Goal: Navigation & Orientation: Find specific page/section

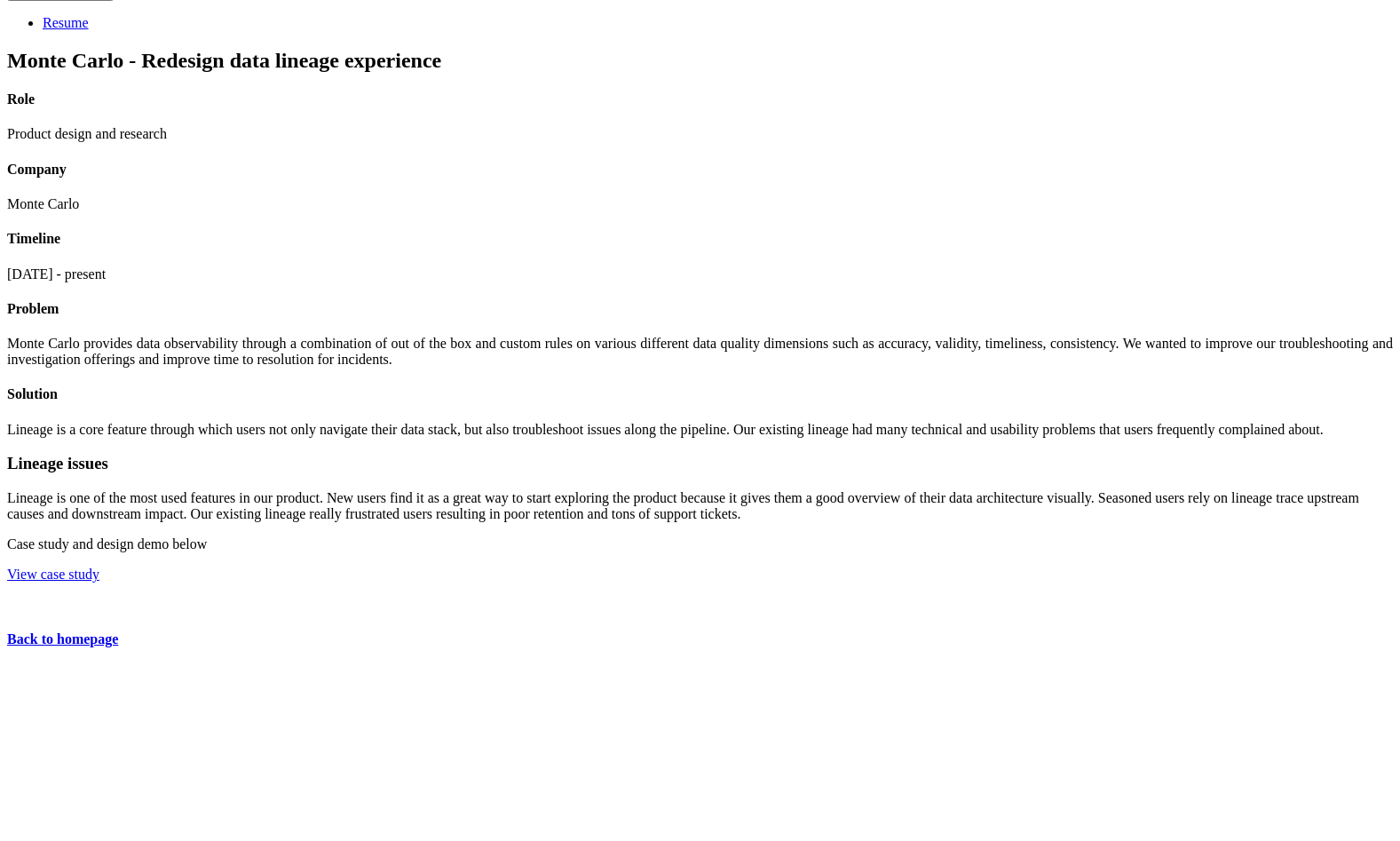
scroll to position [53, 0]
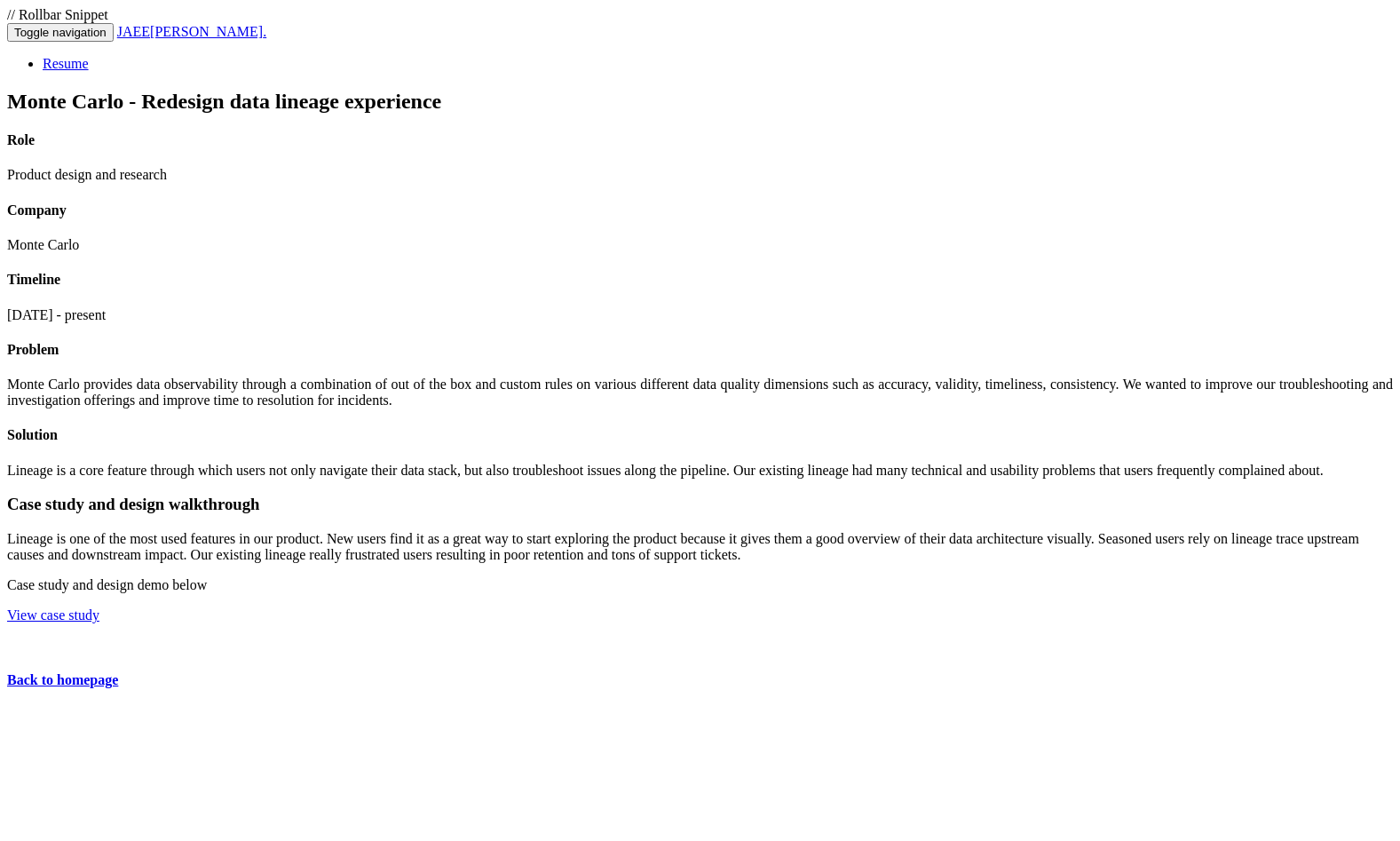
scroll to position [53, 0]
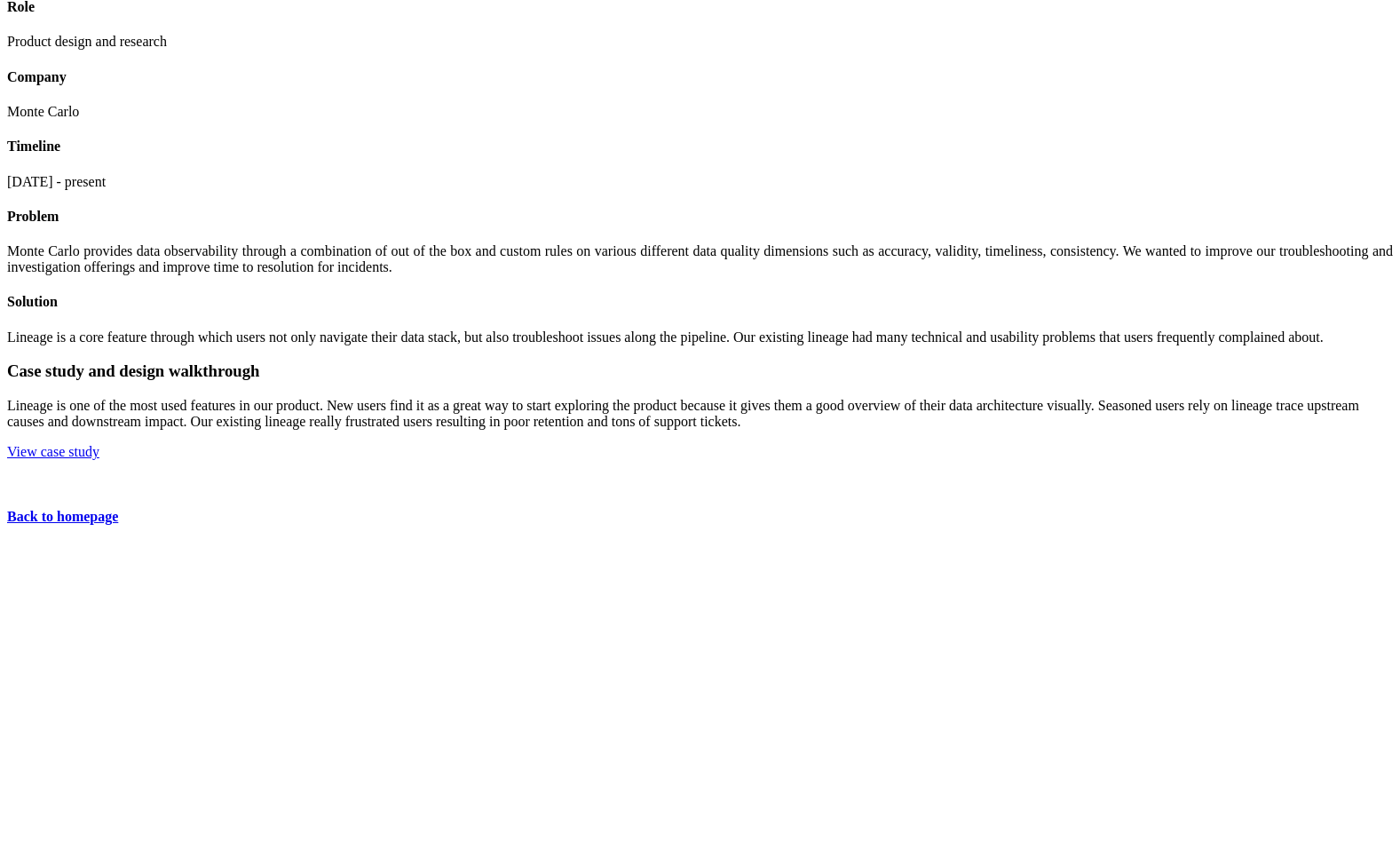
scroll to position [156, 0]
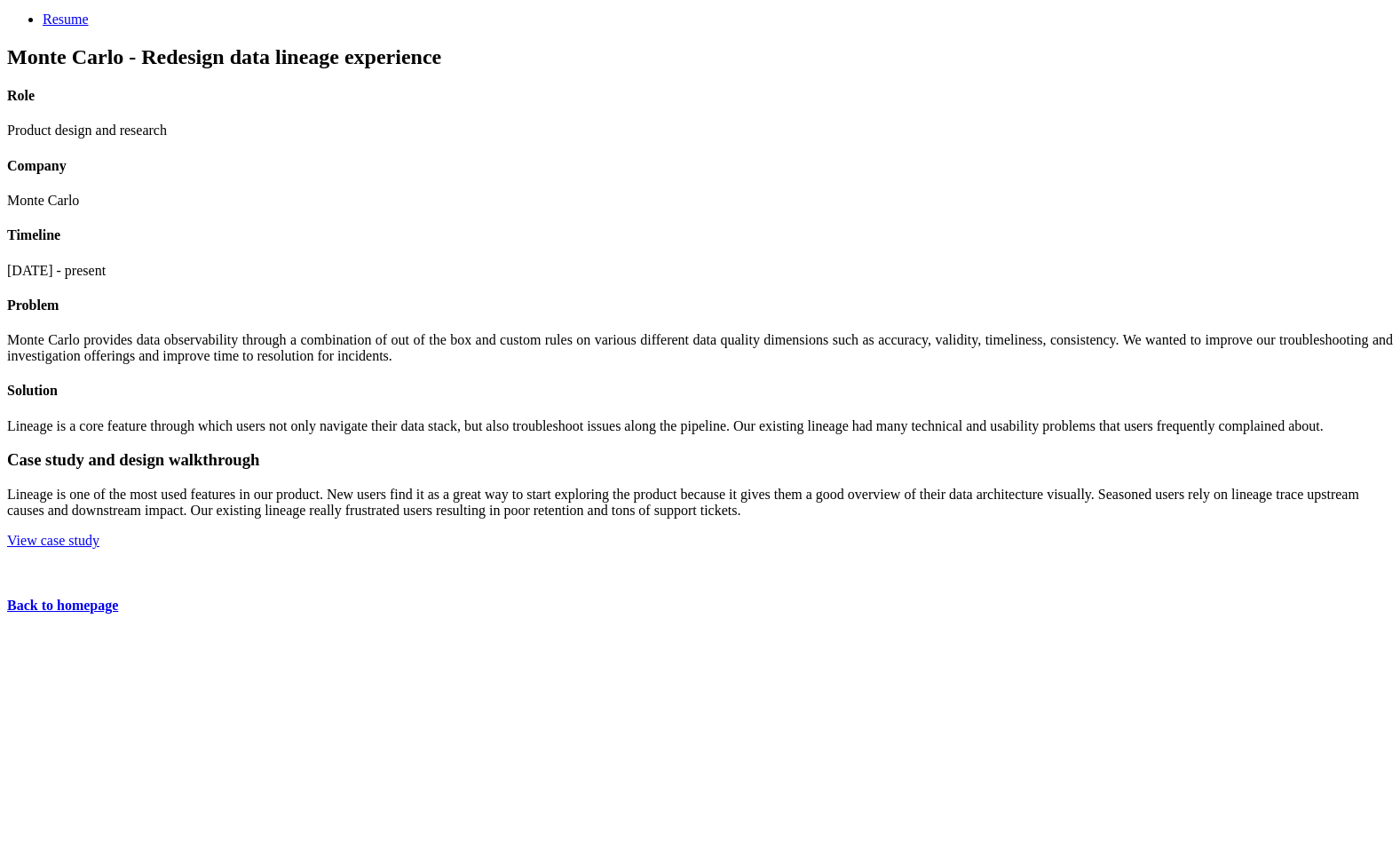
scroll to position [38, 0]
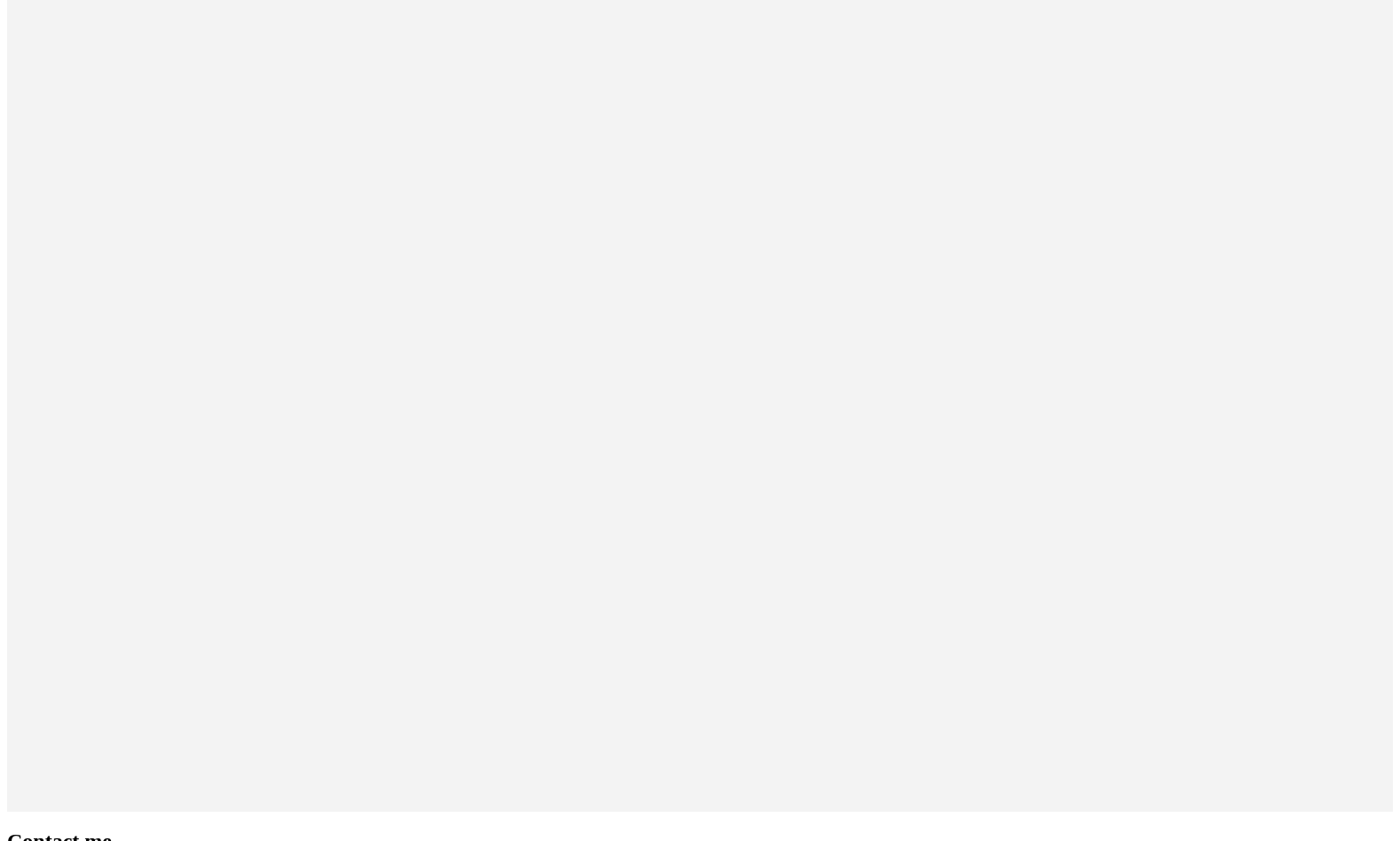
scroll to position [628, 0]
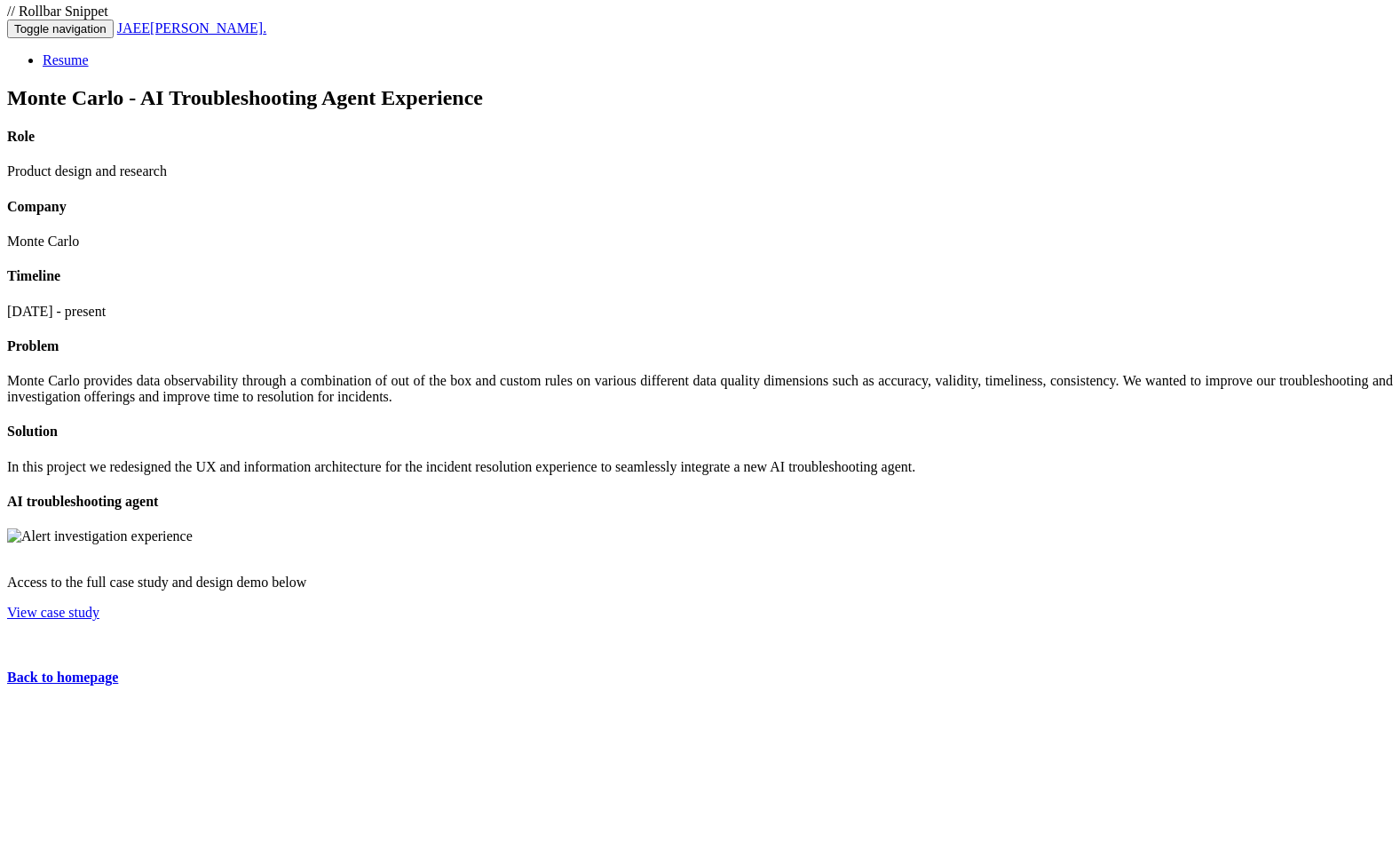
scroll to position [5, 0]
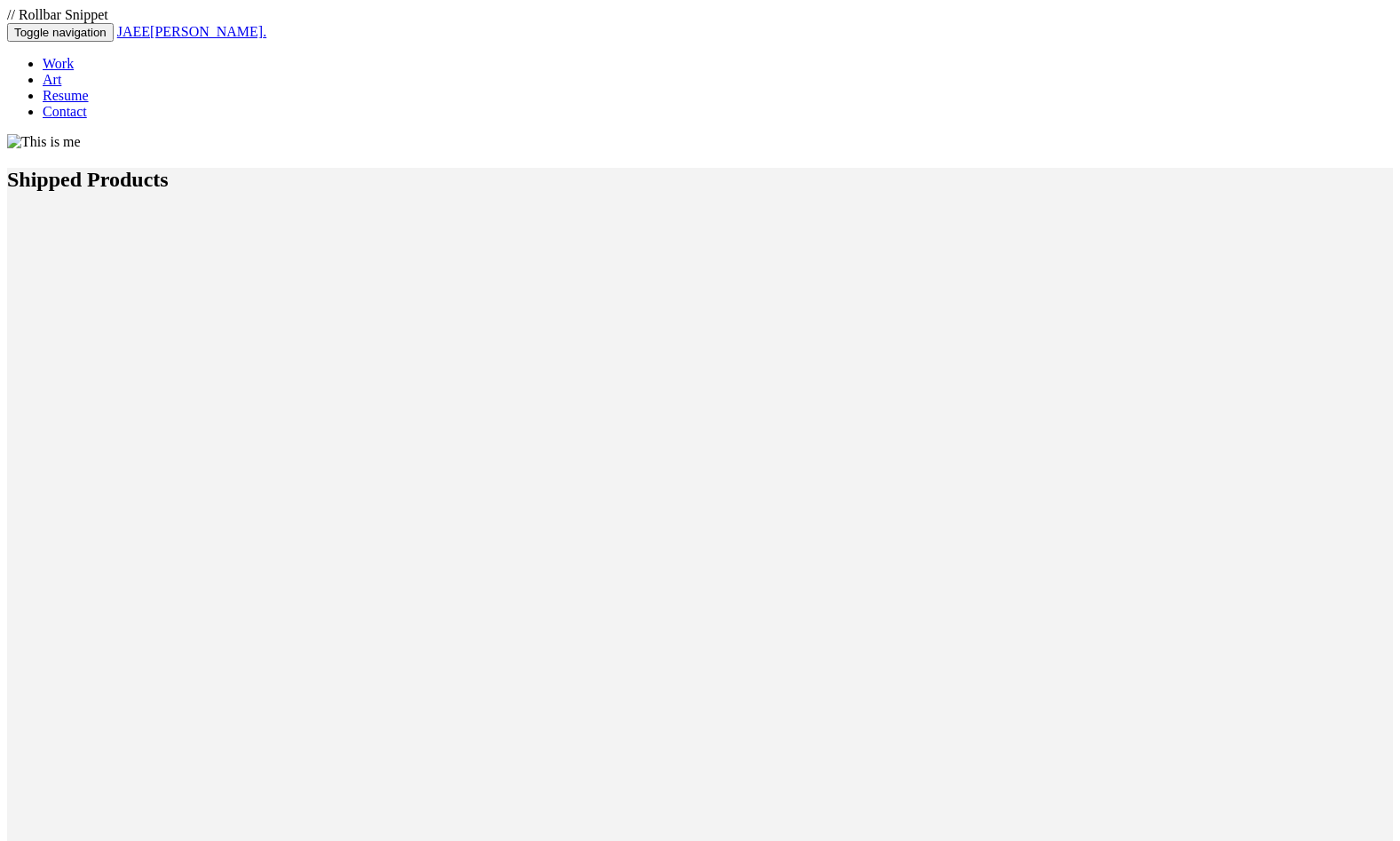
scroll to position [628, 0]
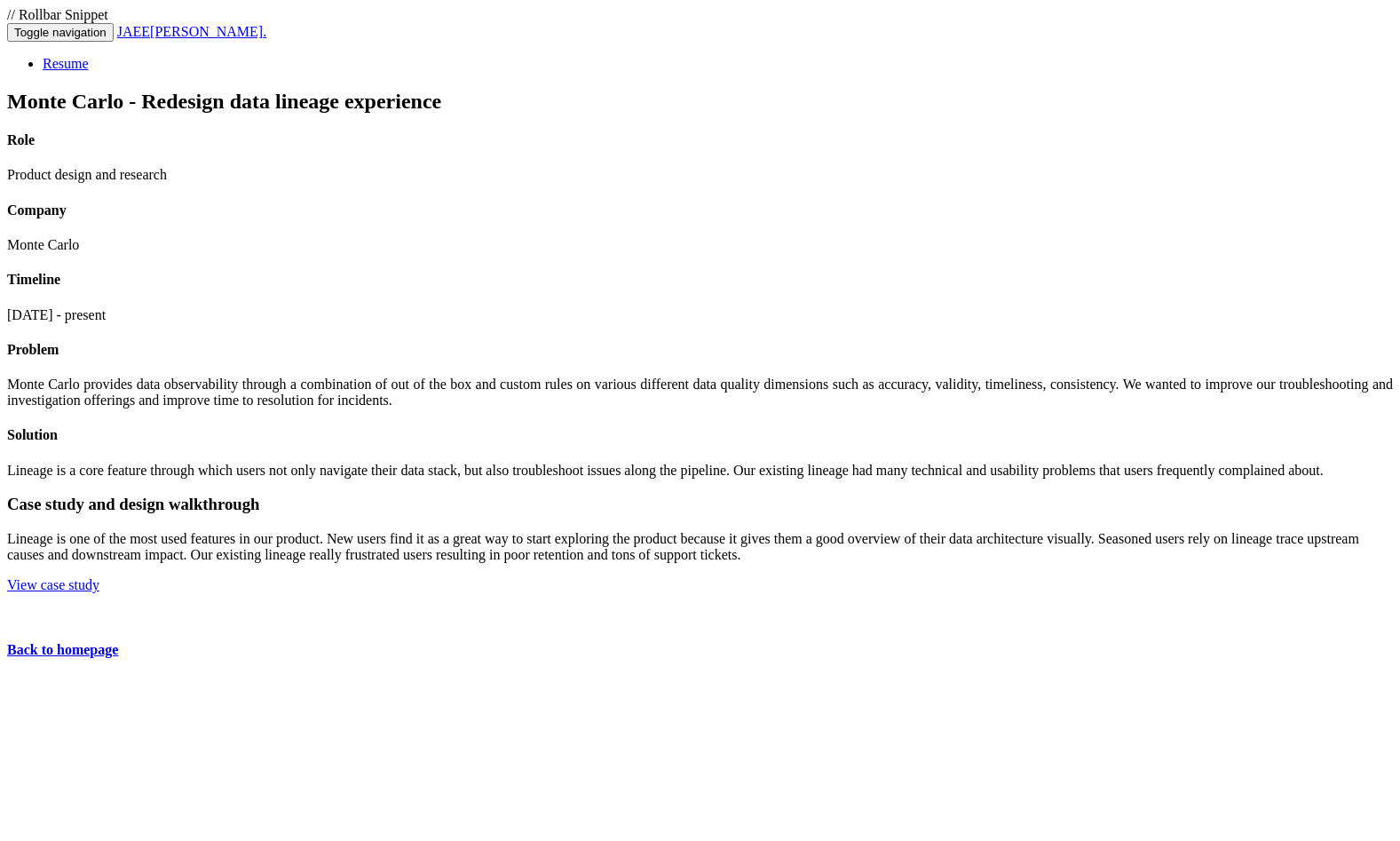
click at [1392, 693] on div "Monte Carlo - Redesign data lineage experience Role Product design and research…" at bounding box center [700, 391] width 1386 height 604
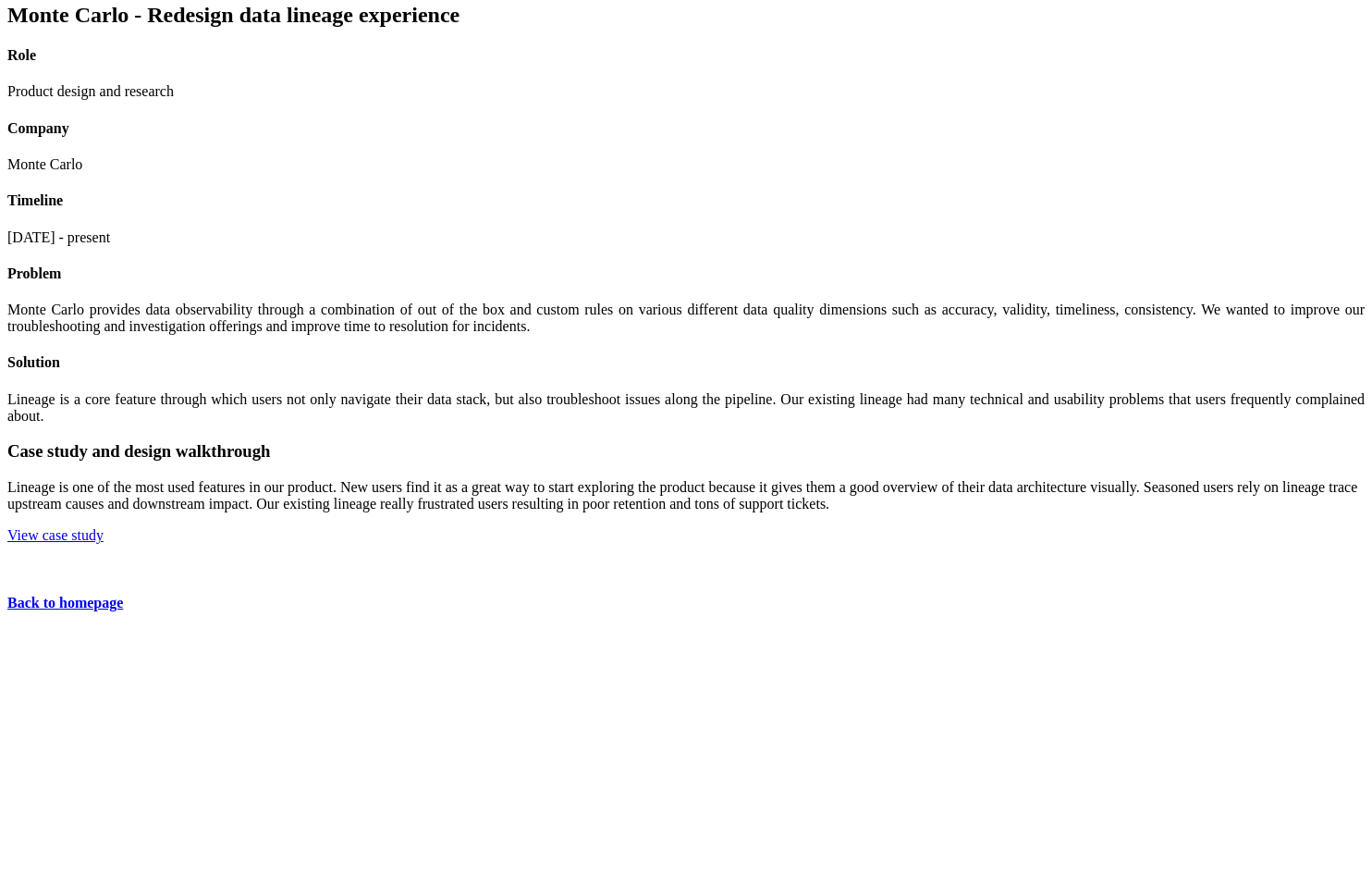
scroll to position [91, 0]
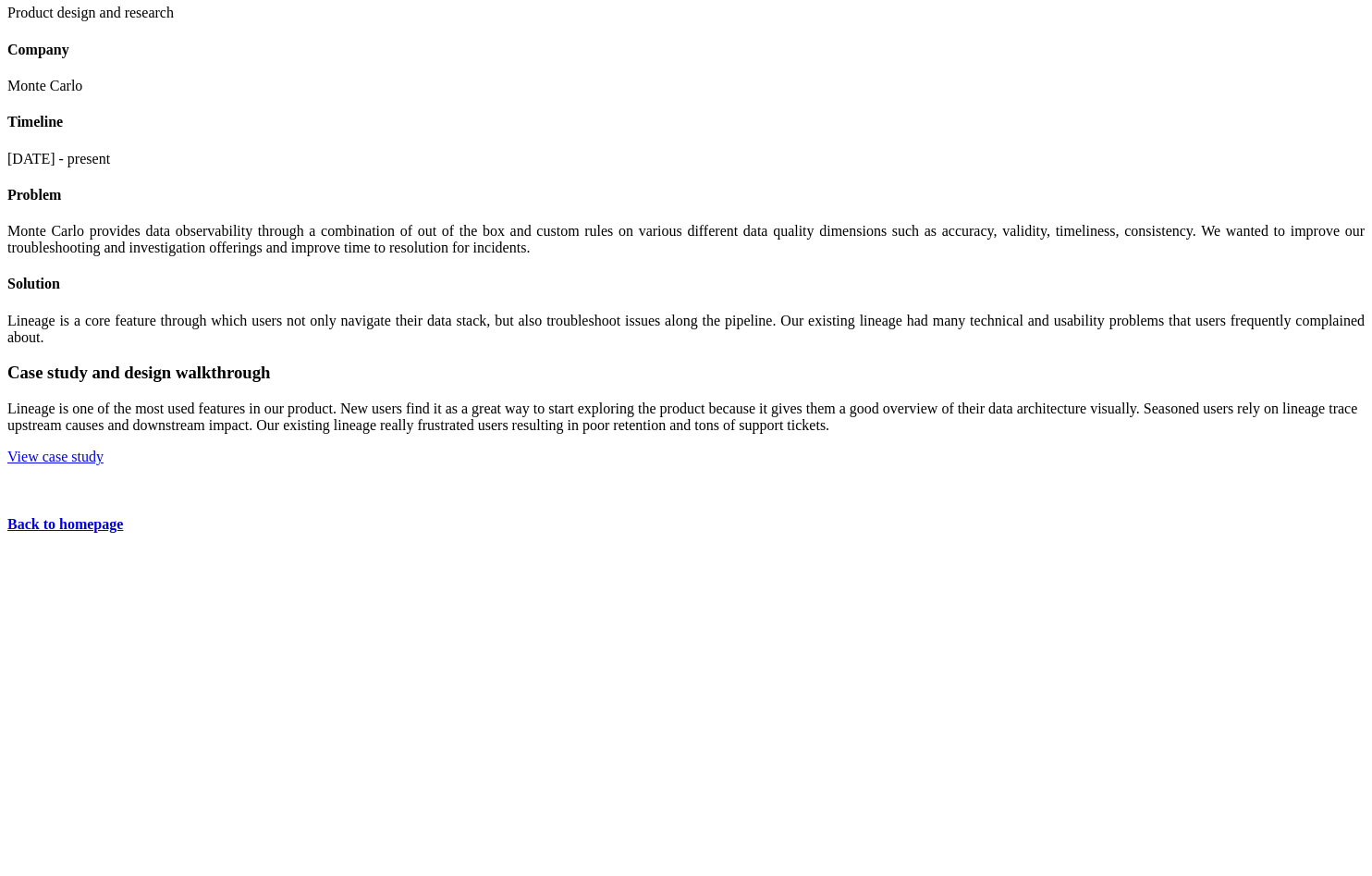
scroll to position [176, 0]
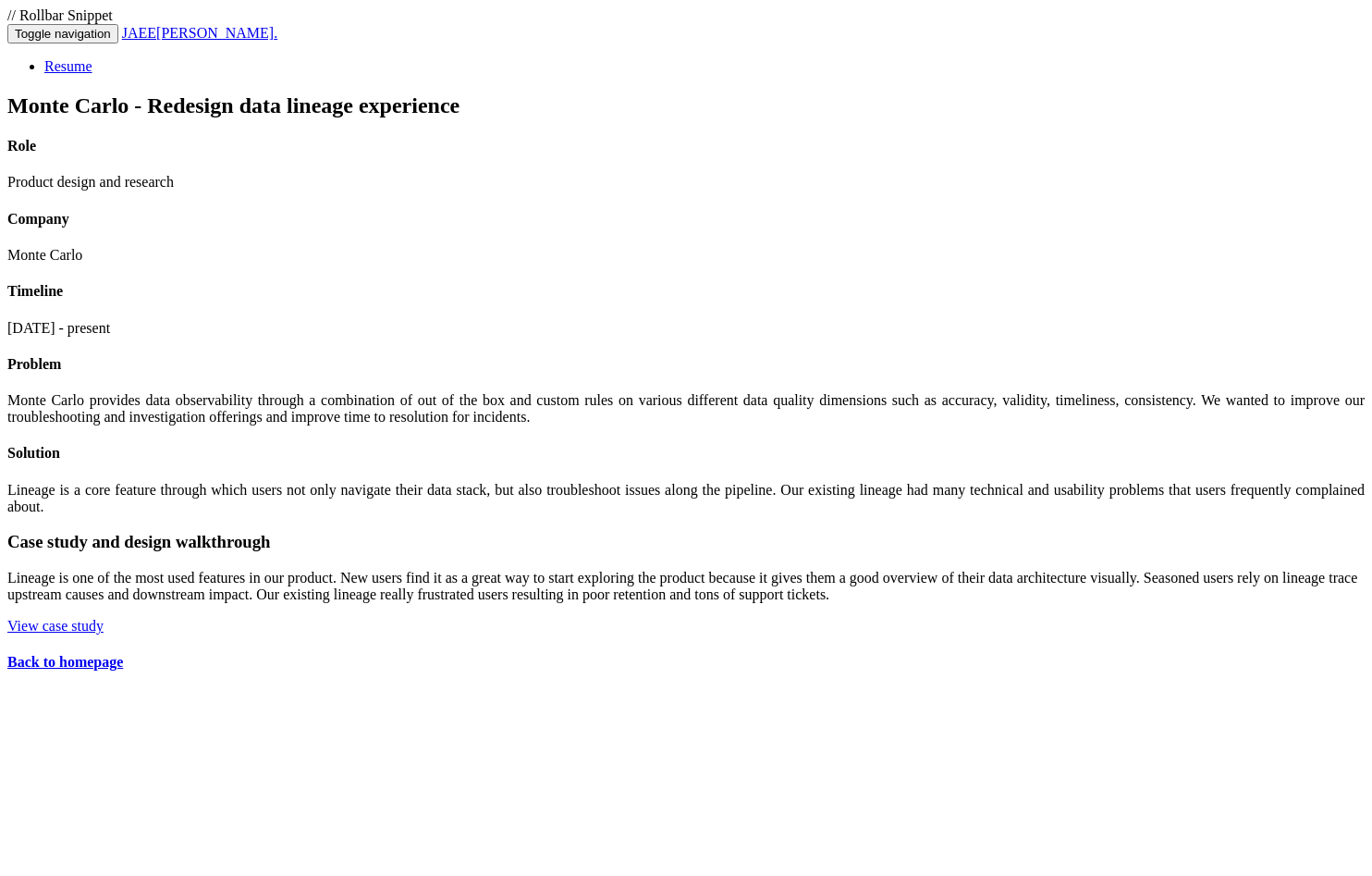
scroll to position [165, 0]
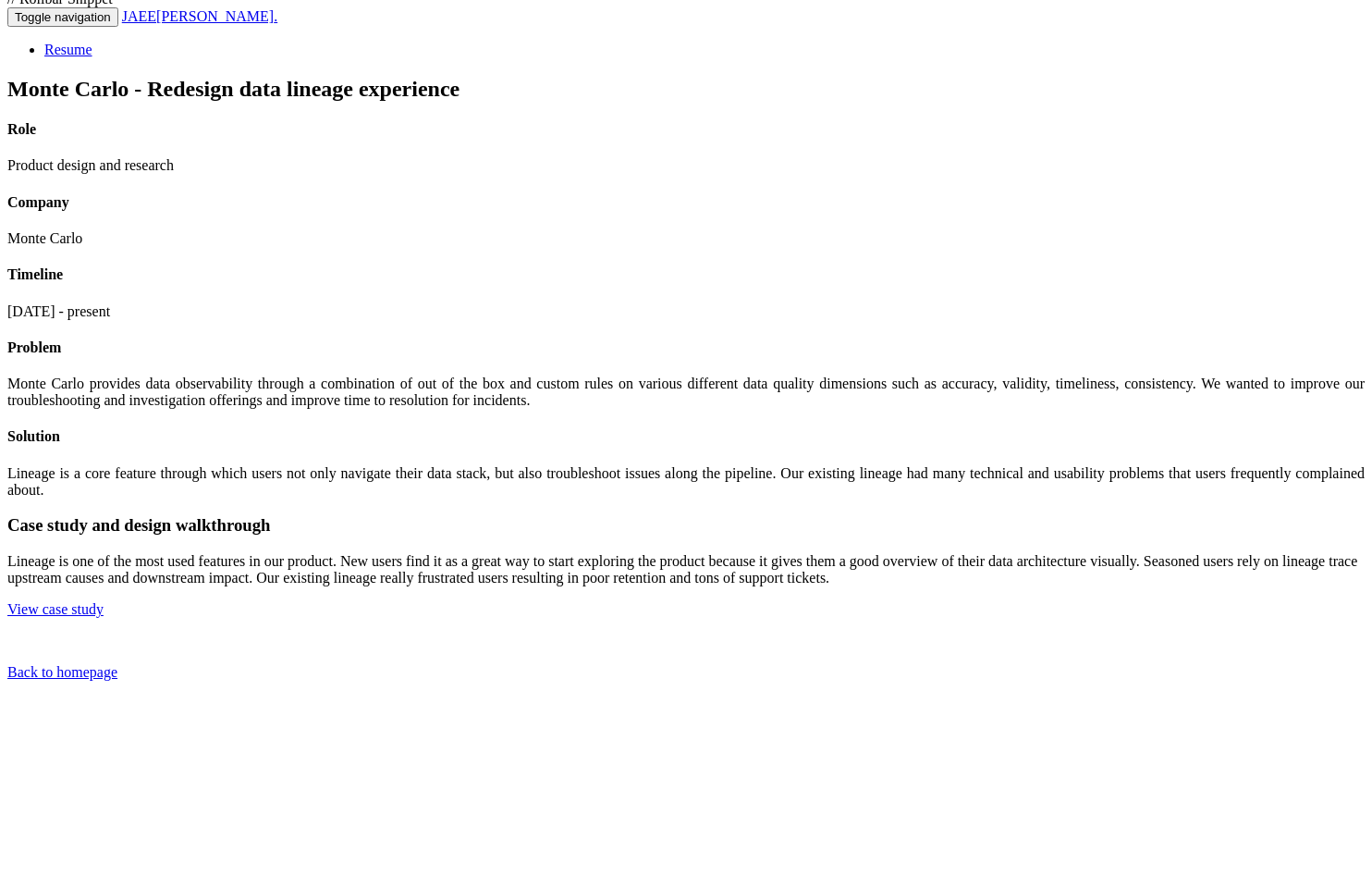
scroll to position [18, 0]
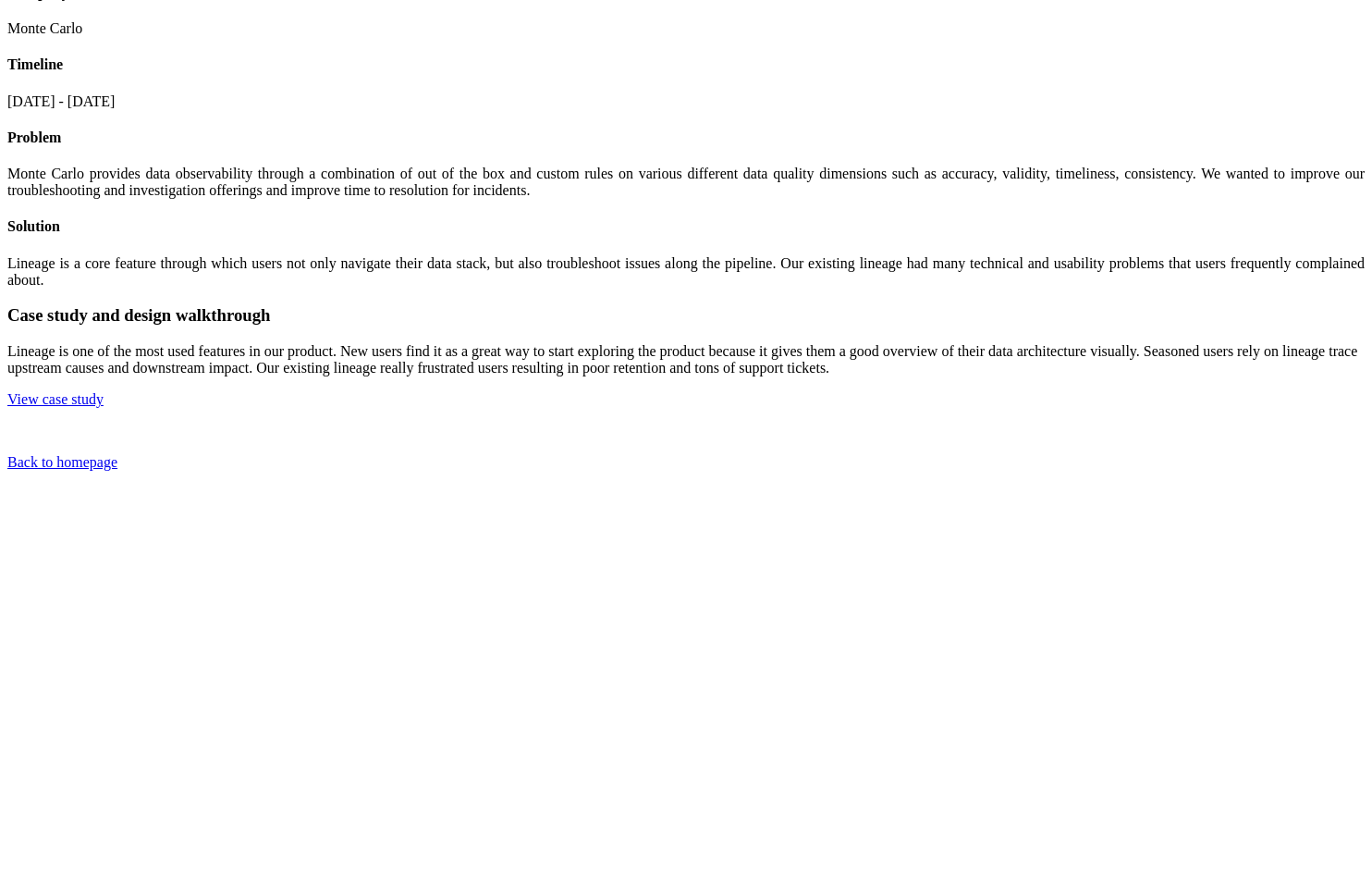
scroll to position [24, 0]
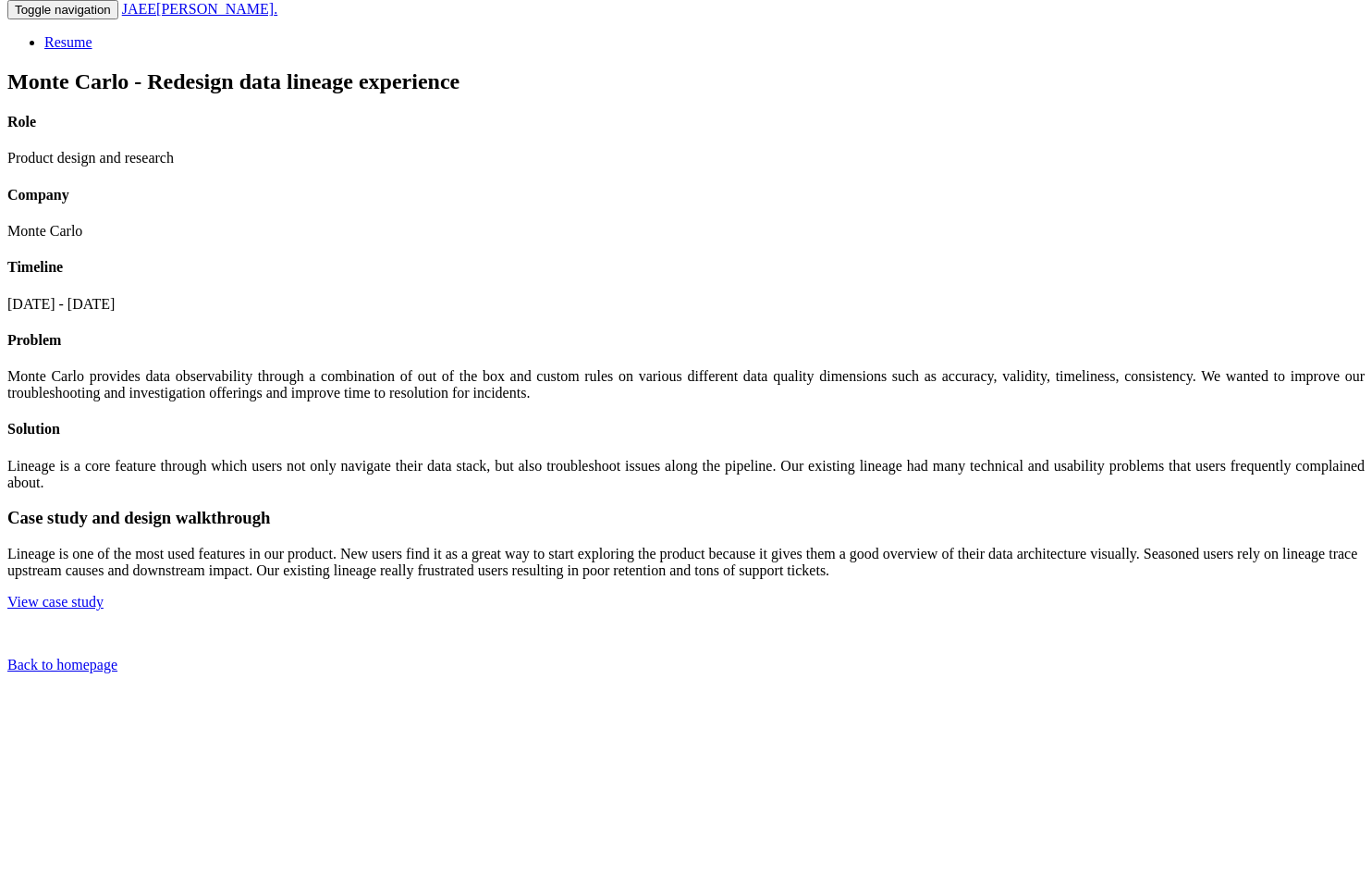
click at [238, 17] on span "[PERSON_NAME]" at bounding box center [215, 9] width 117 height 16
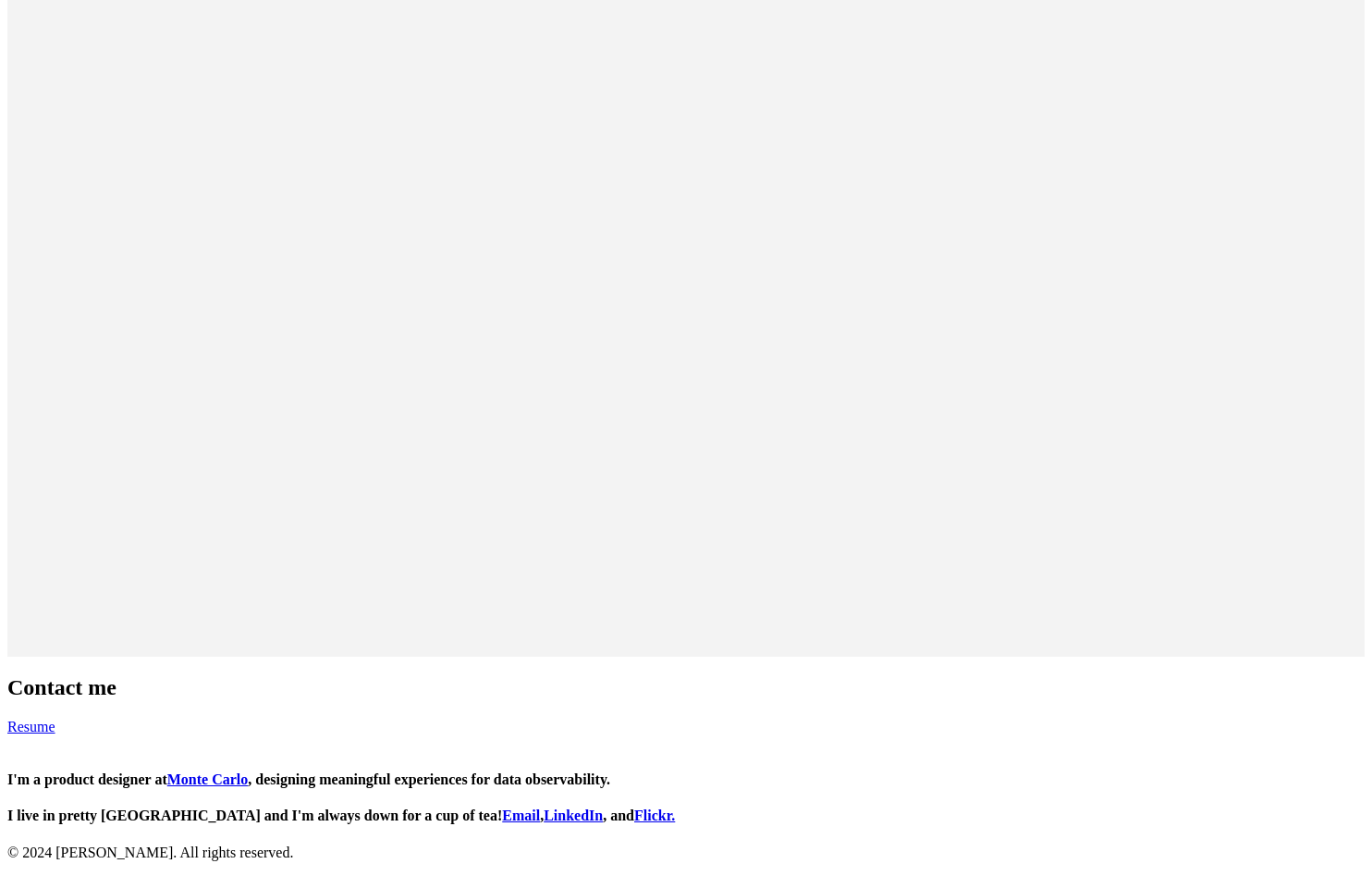
scroll to position [1235, 0]
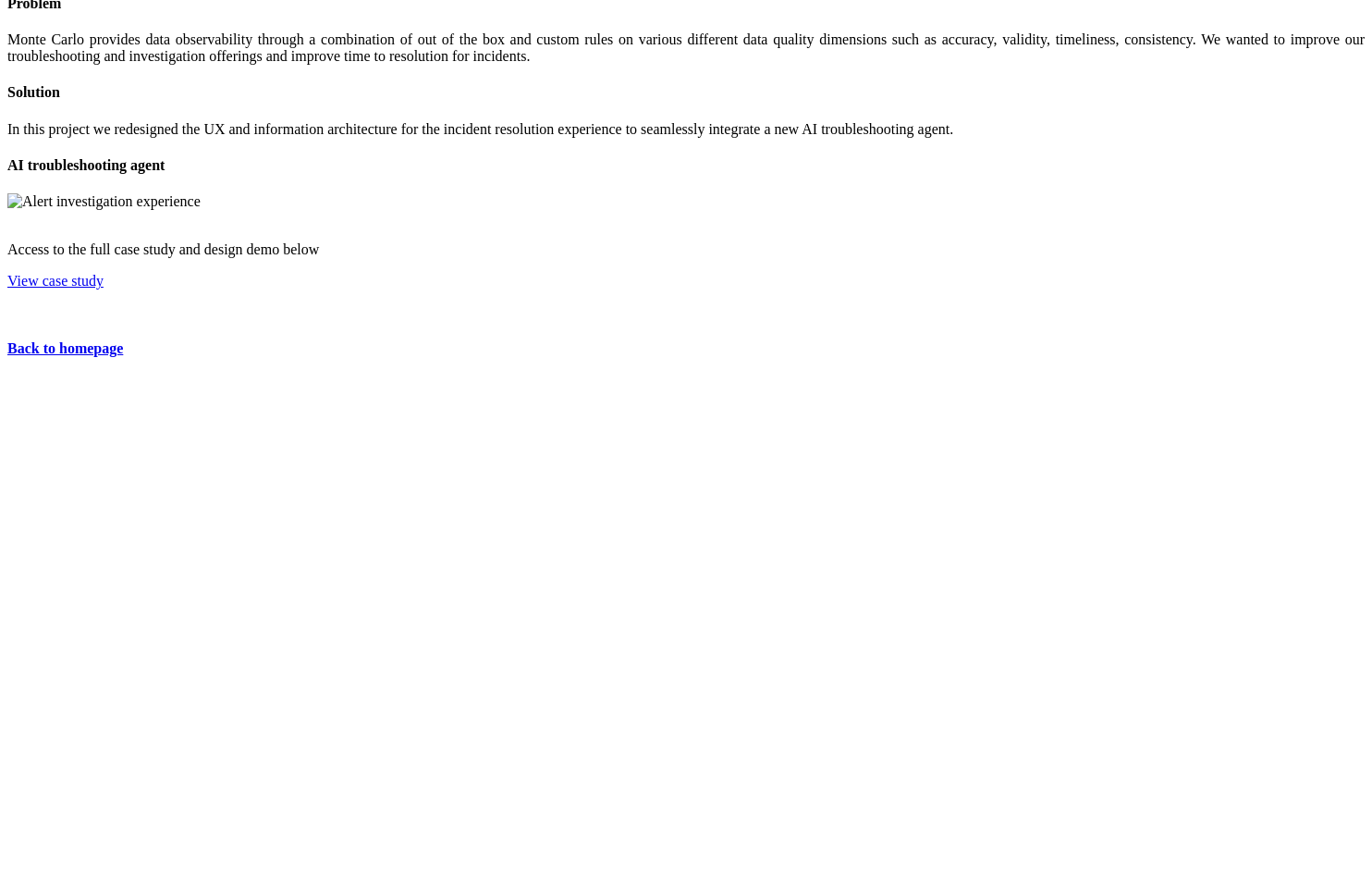
scroll to position [1427, 0]
click at [7, 468] on img at bounding box center [7, 468] width 0 height 0
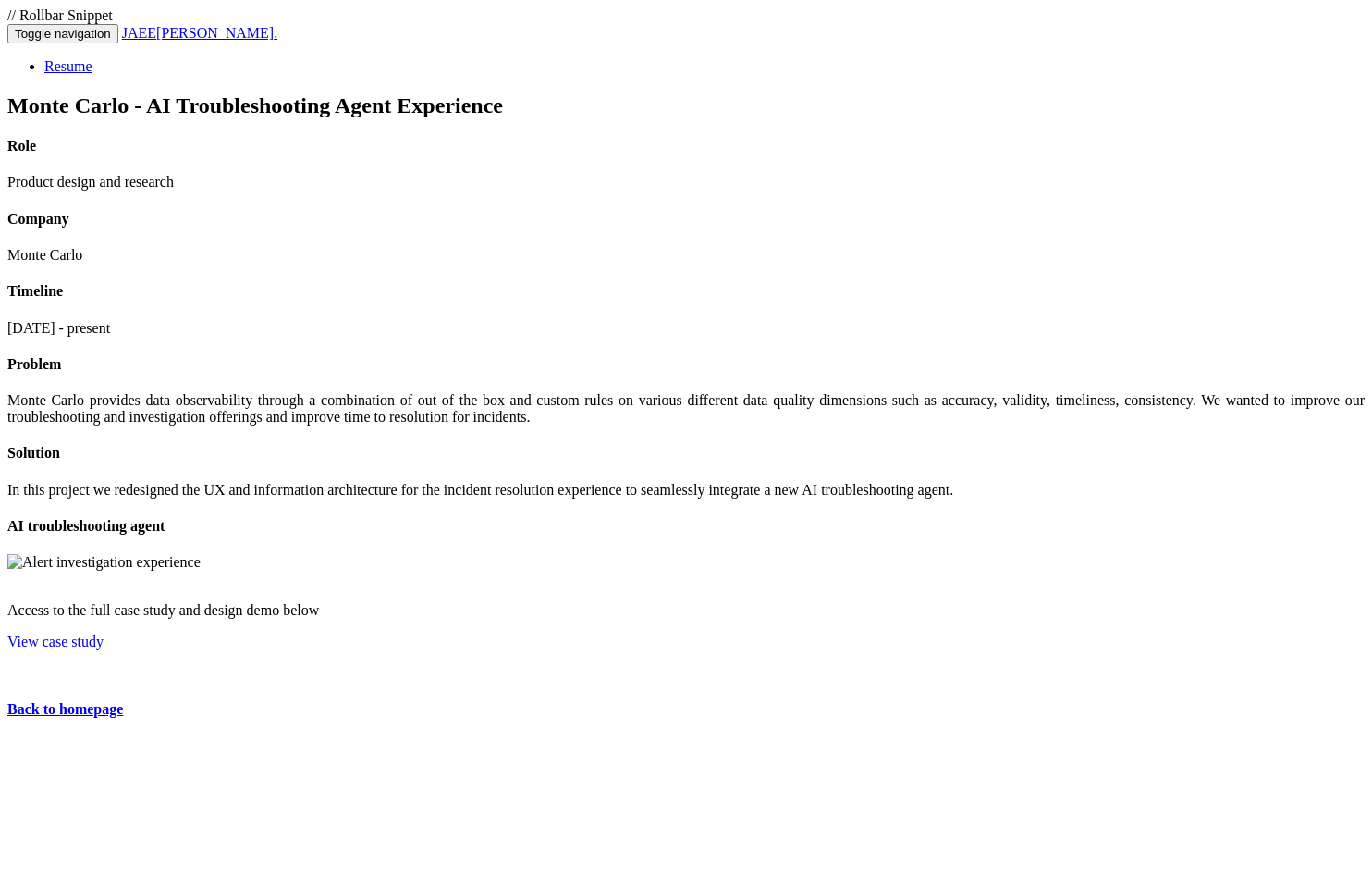
scroll to position [1427, 0]
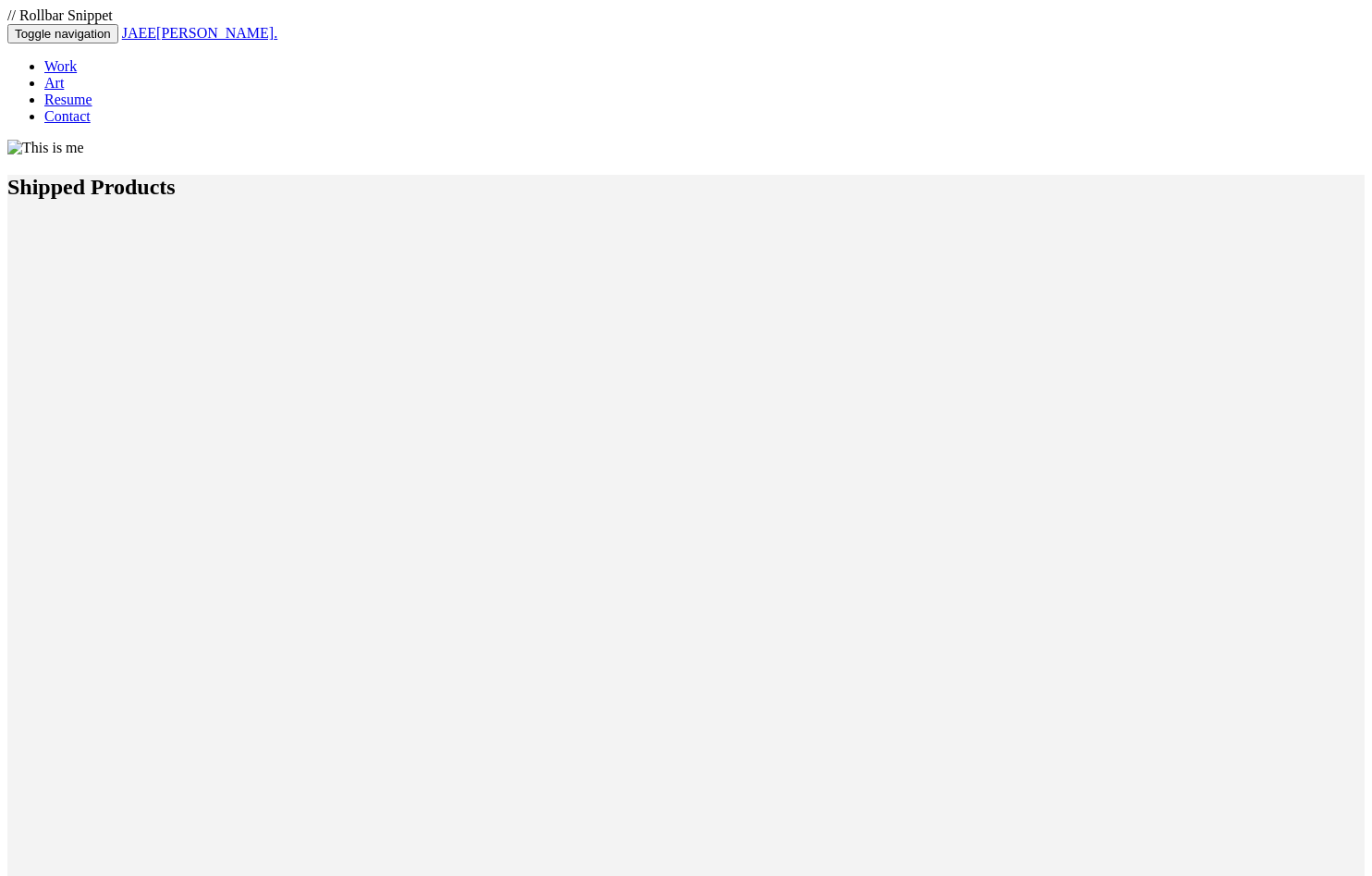
scroll to position [829, 0]
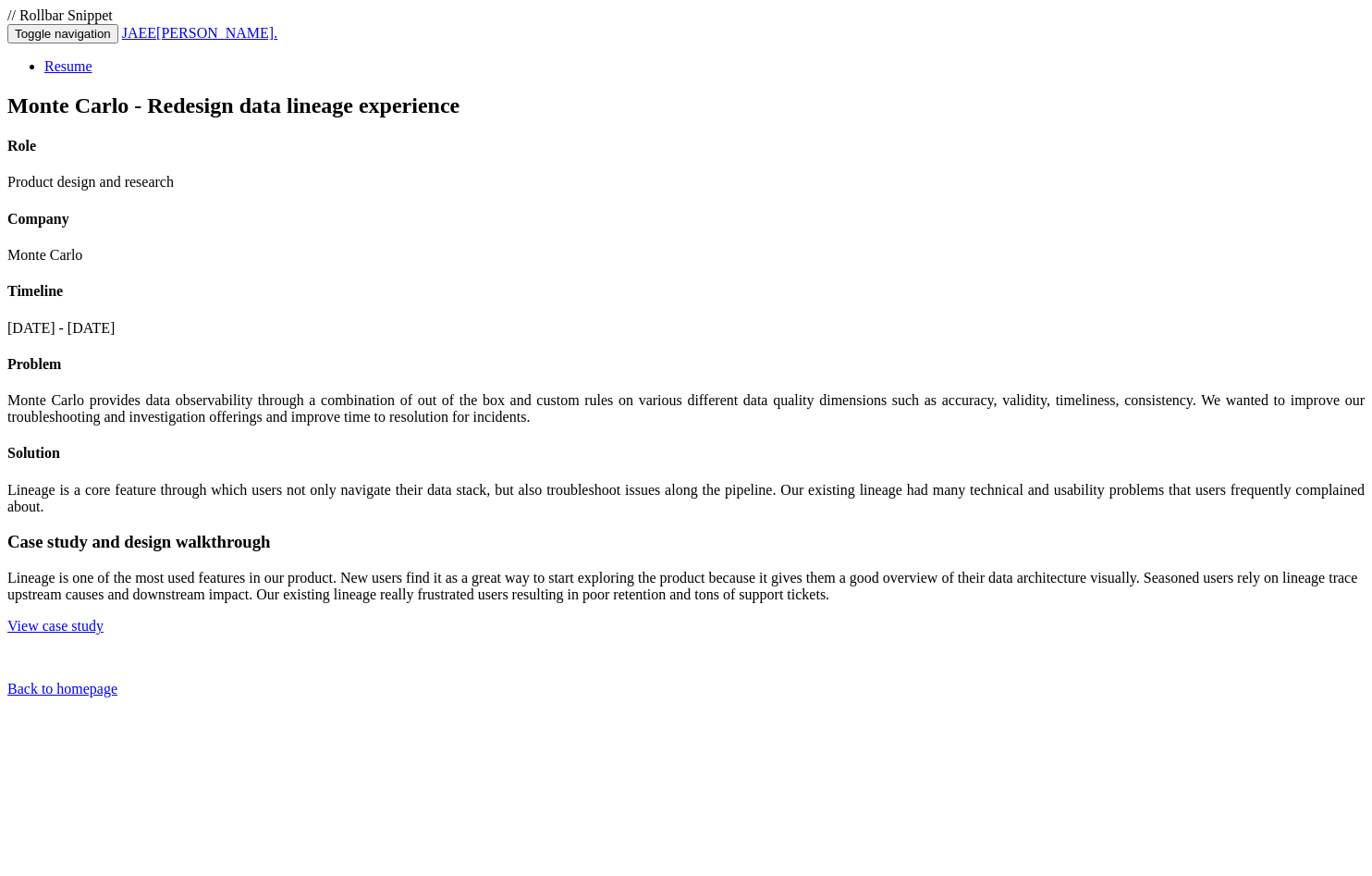
scroll to position [955, 0]
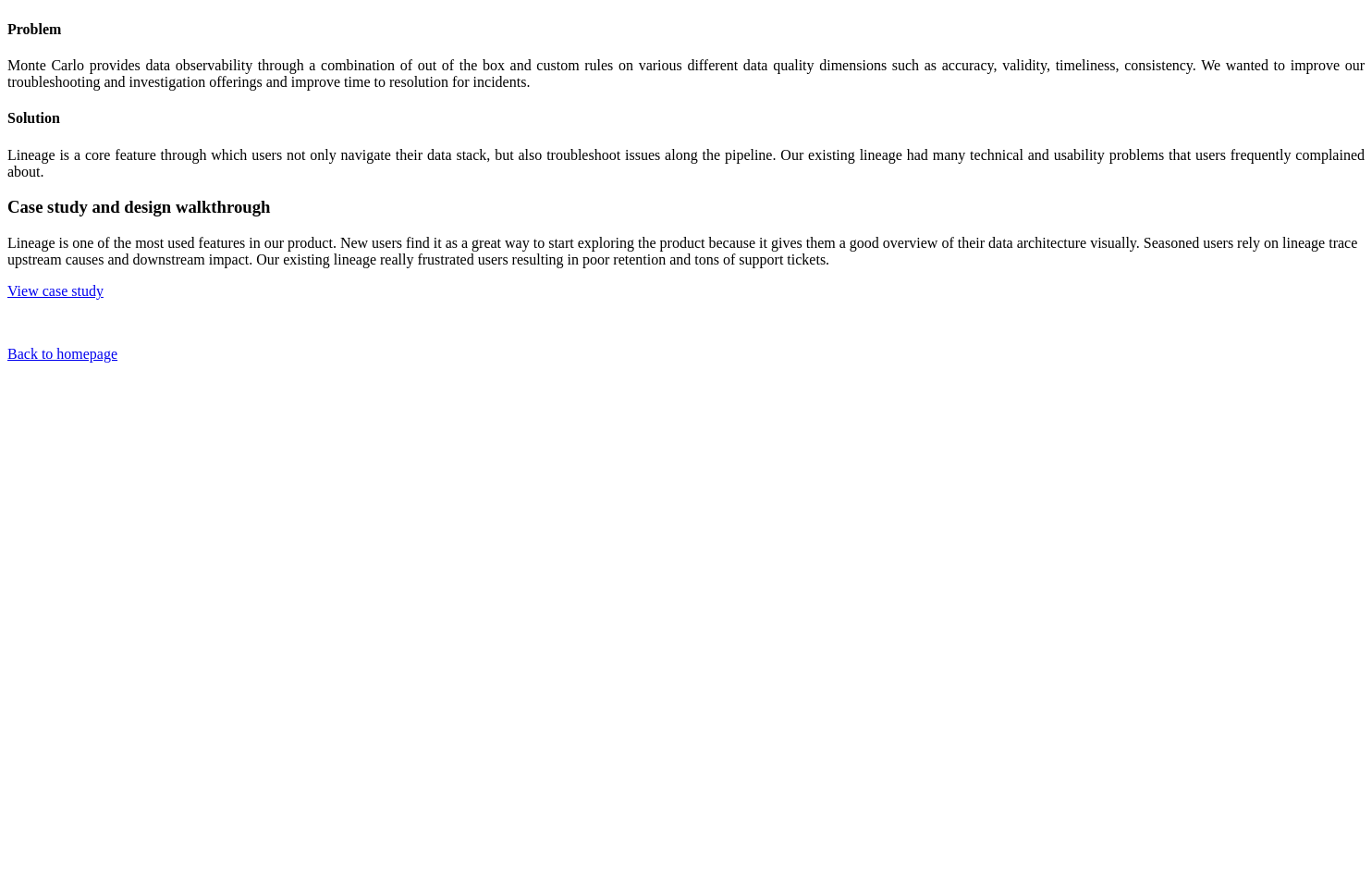
click at [7, 469] on img at bounding box center [7, 469] width 0 height 0
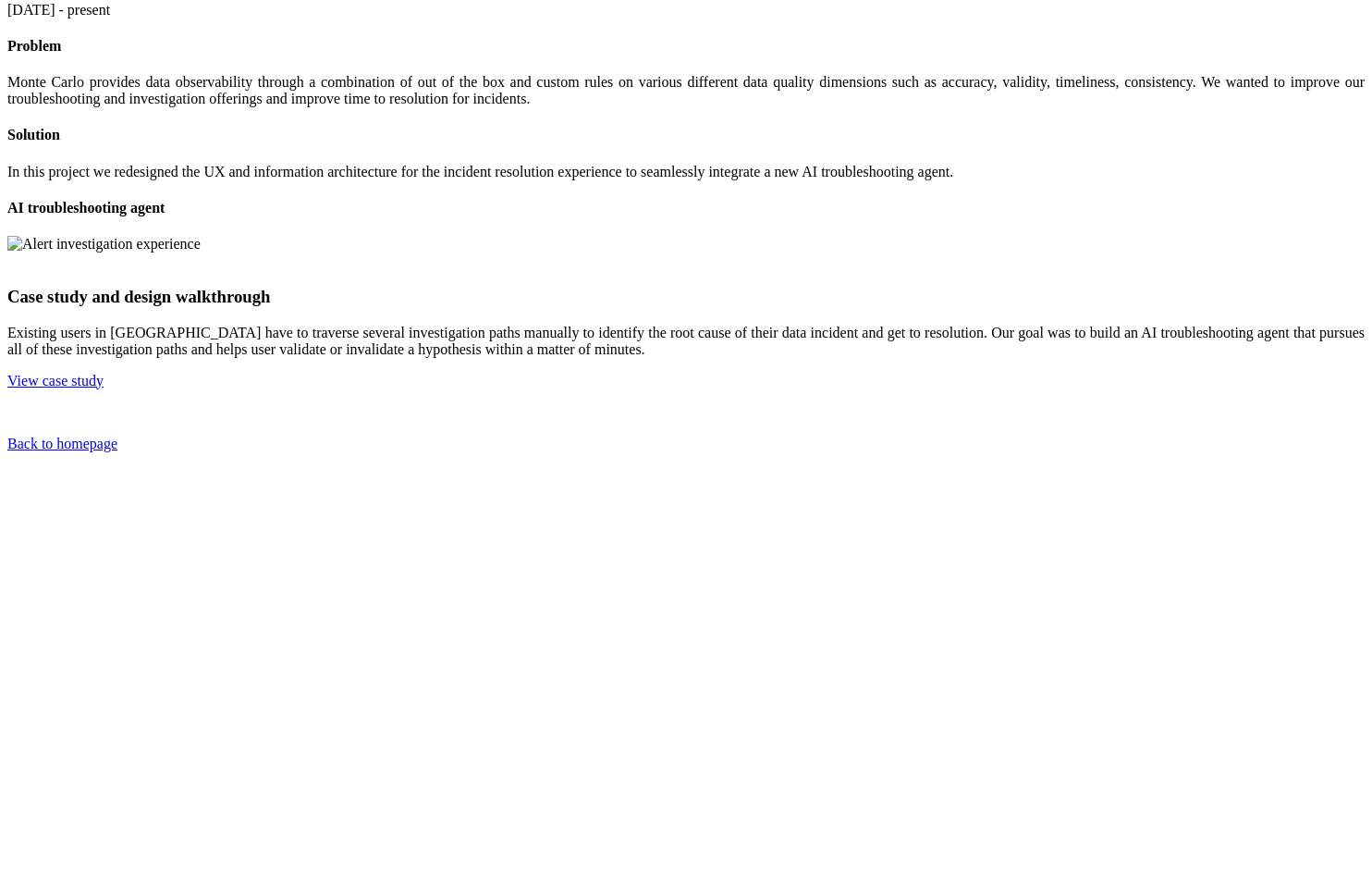
scroll to position [328, 0]
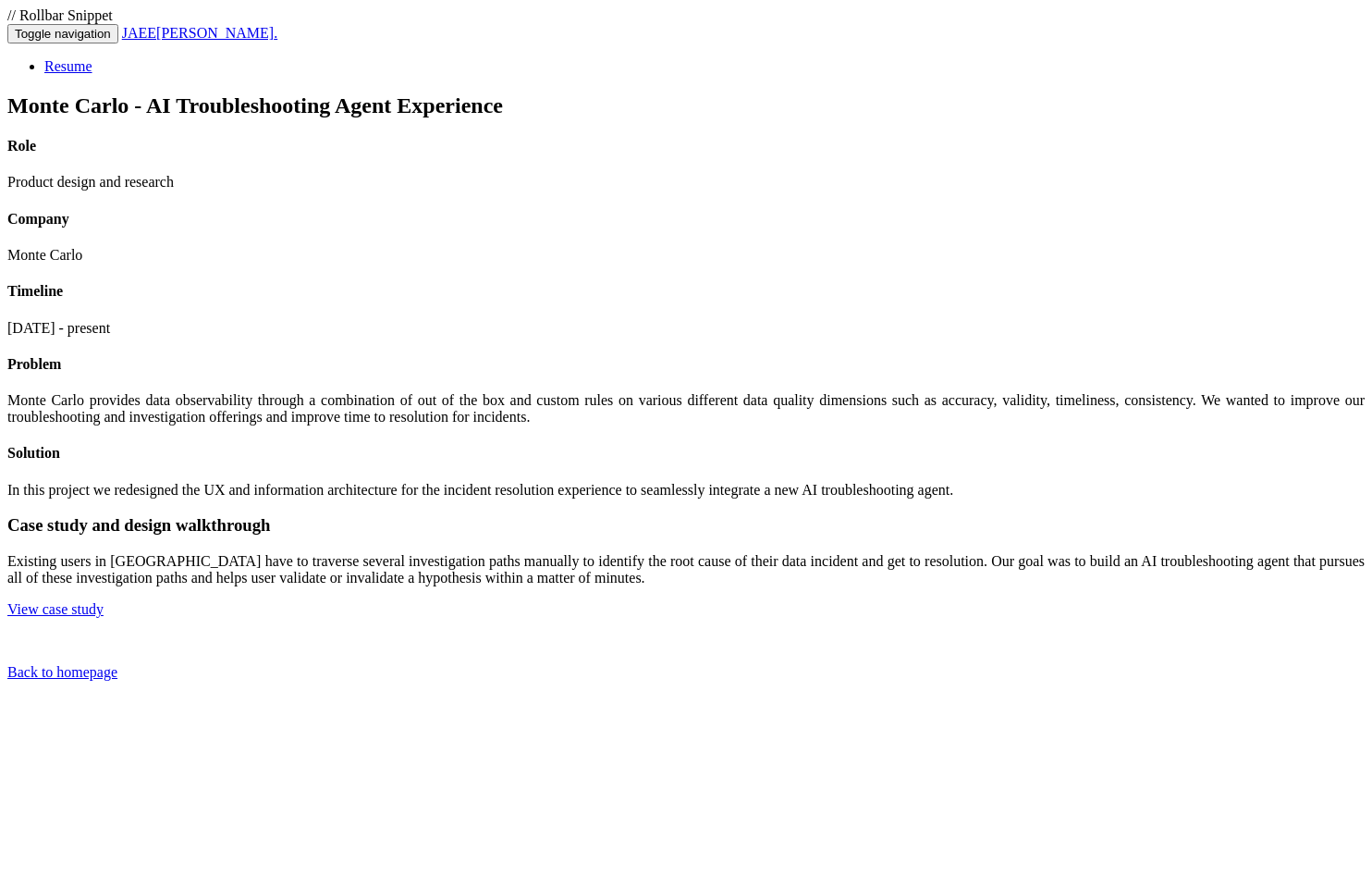
click at [248, 36] on span "[PERSON_NAME]" at bounding box center [215, 33] width 117 height 16
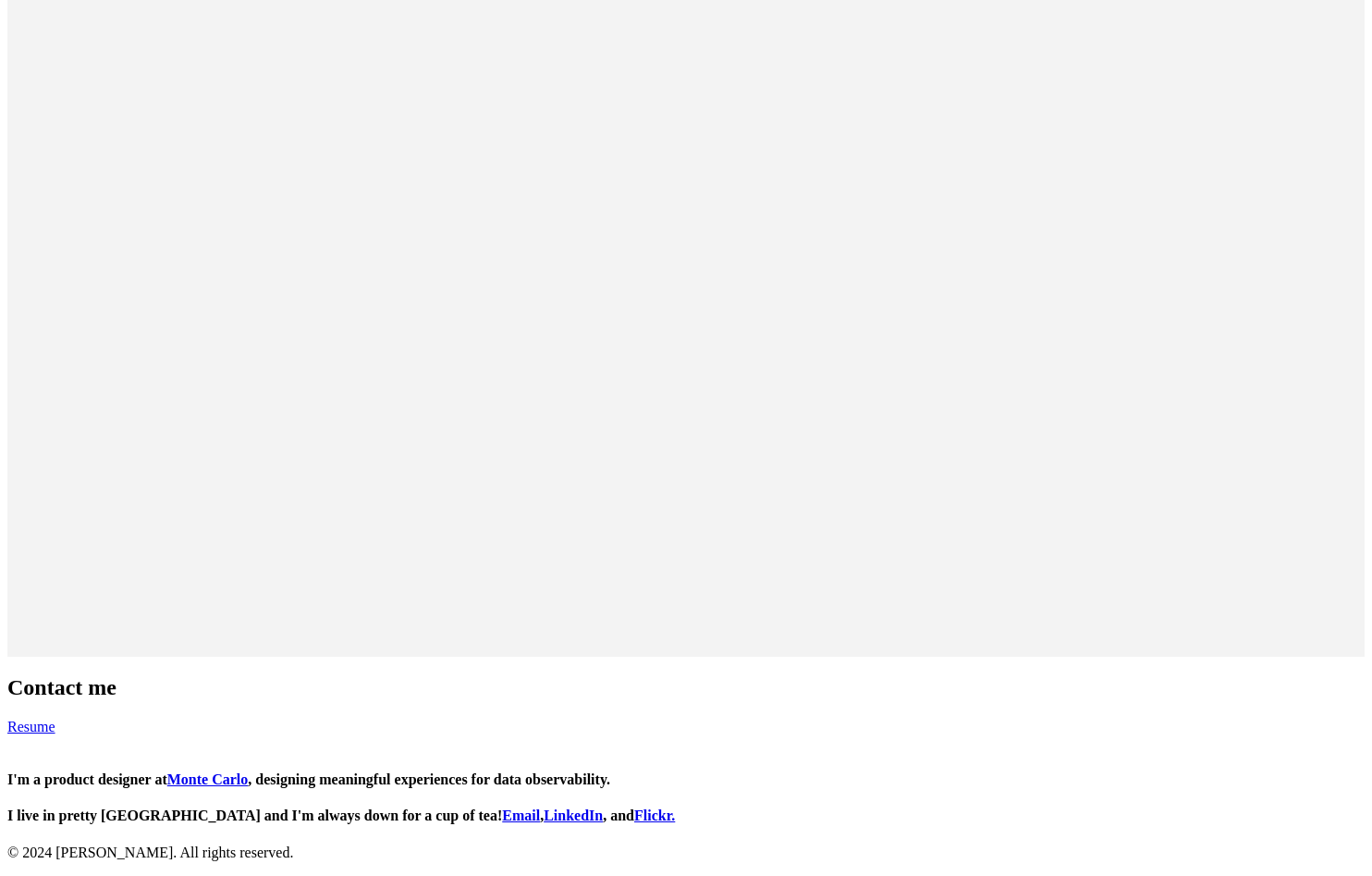
scroll to position [1353, 0]
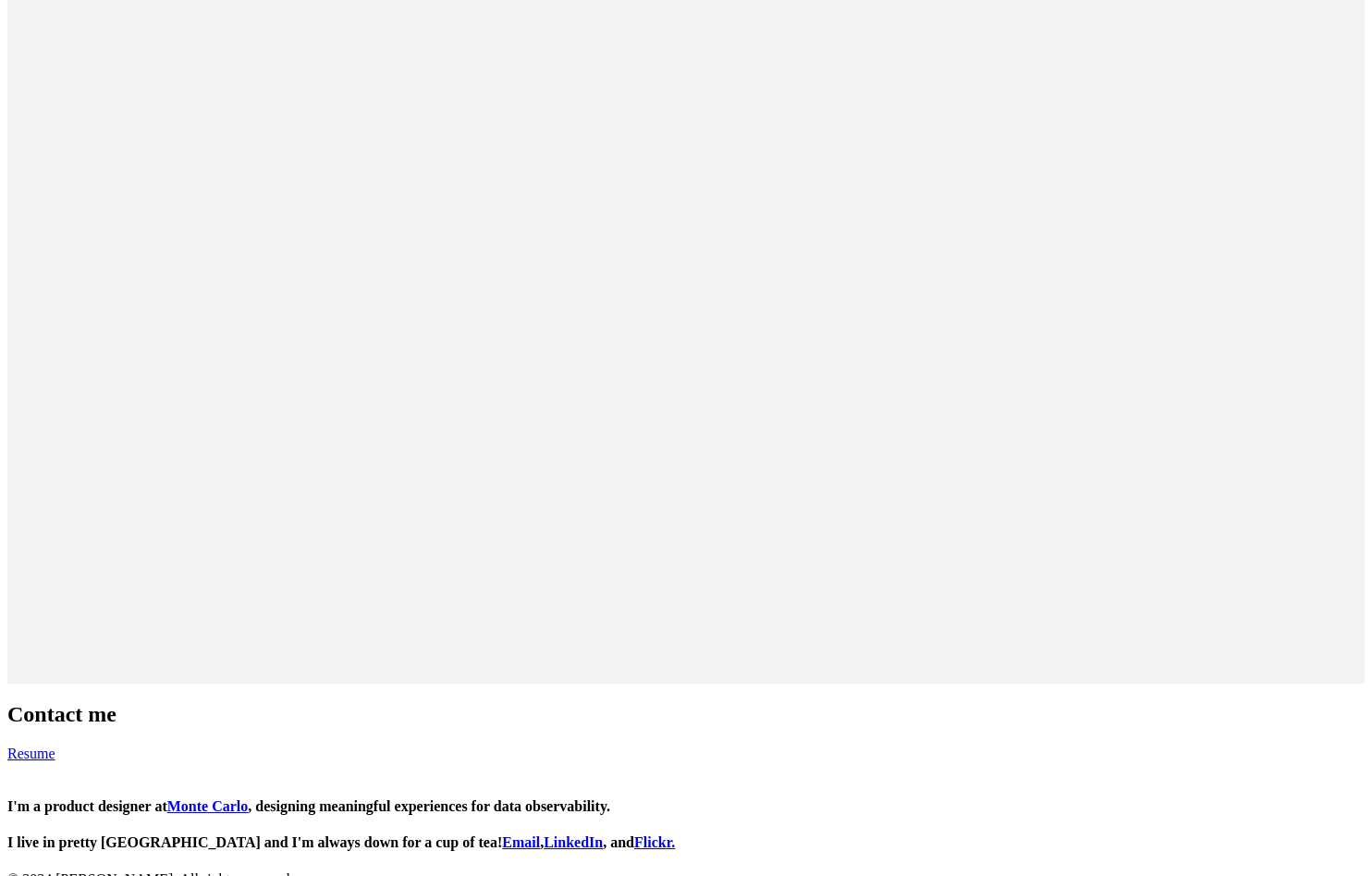
scroll to position [964, 0]
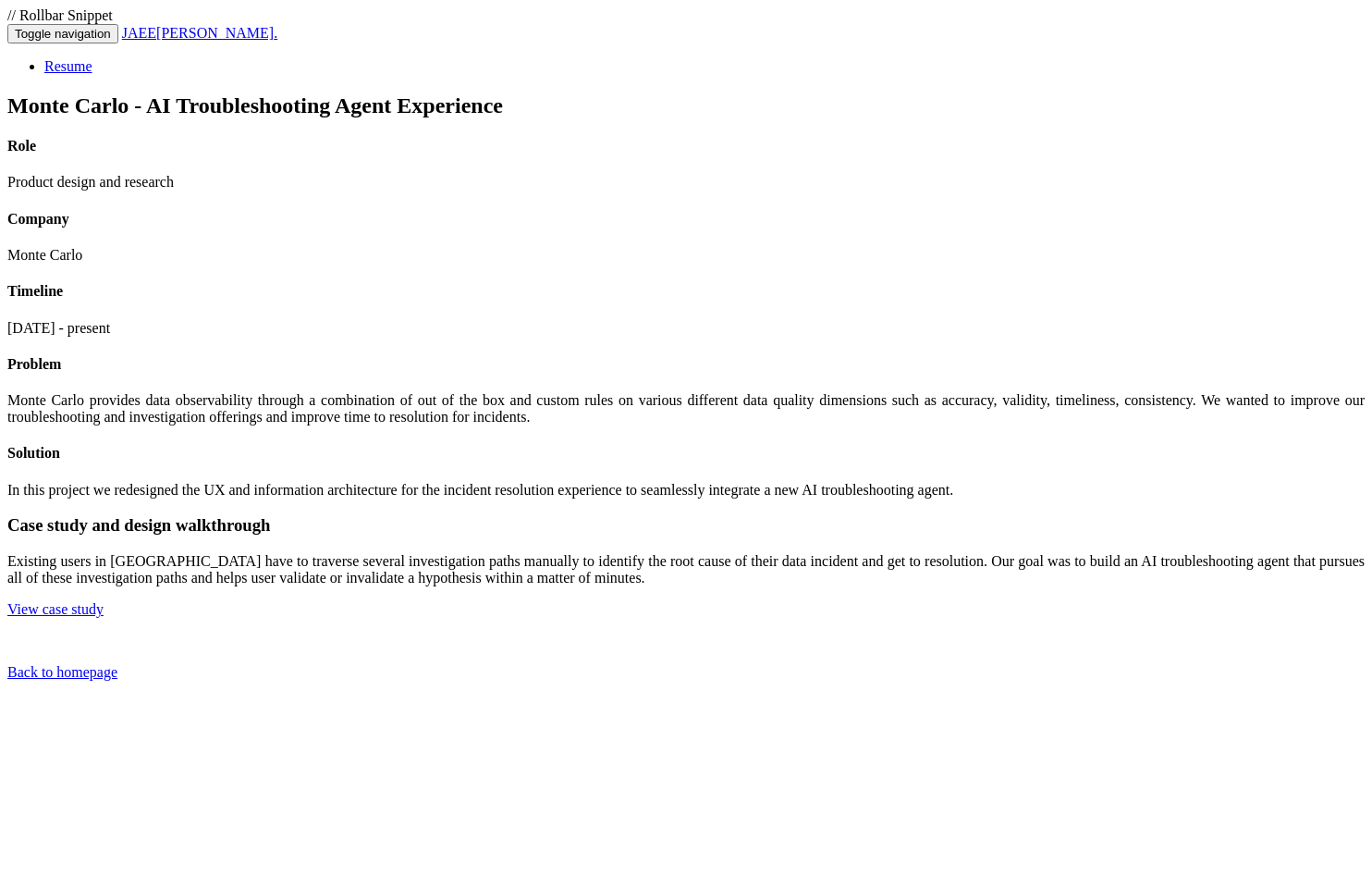
click at [231, 38] on span "[PERSON_NAME]" at bounding box center [215, 33] width 117 height 16
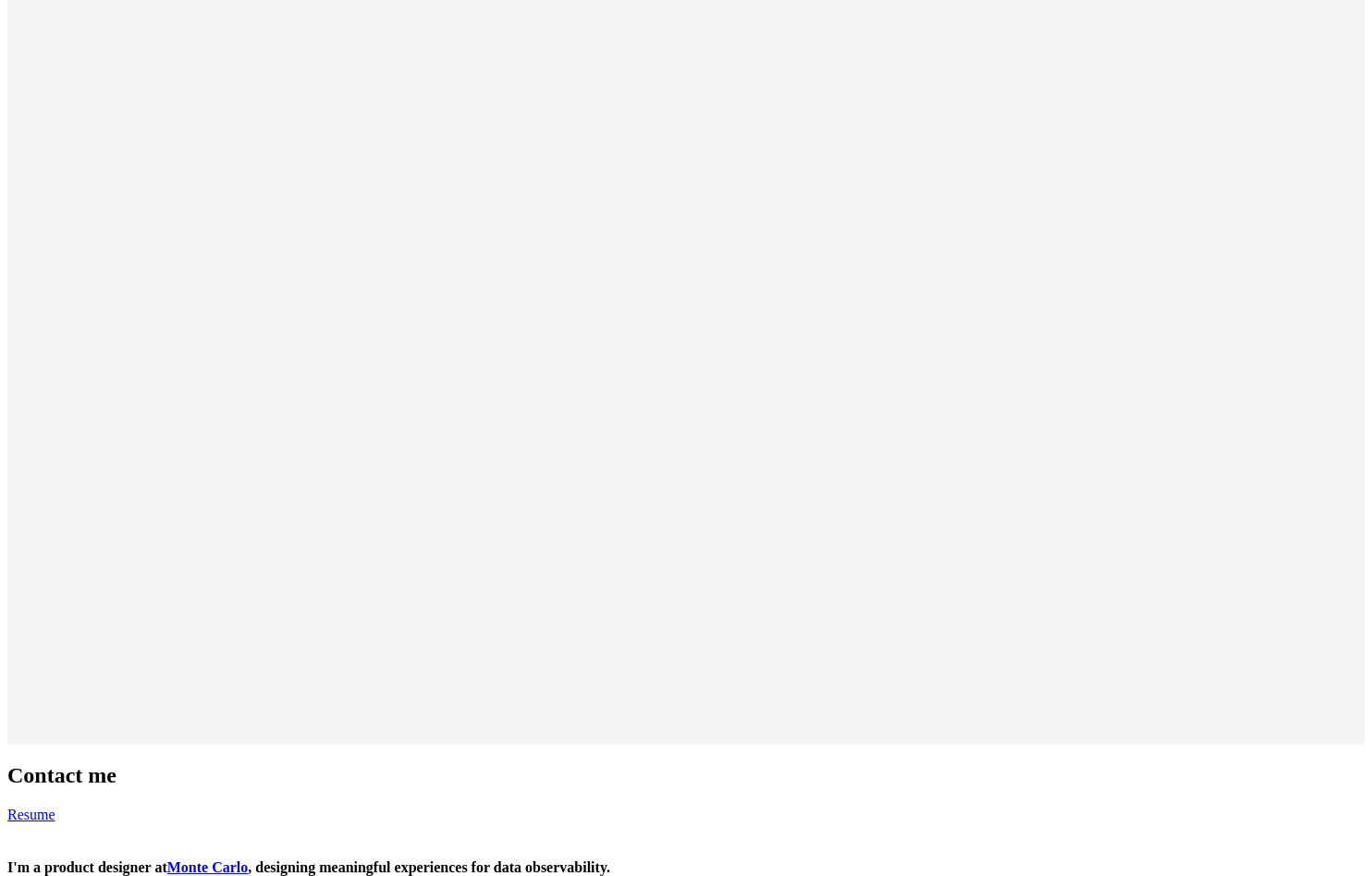
scroll to position [797, 0]
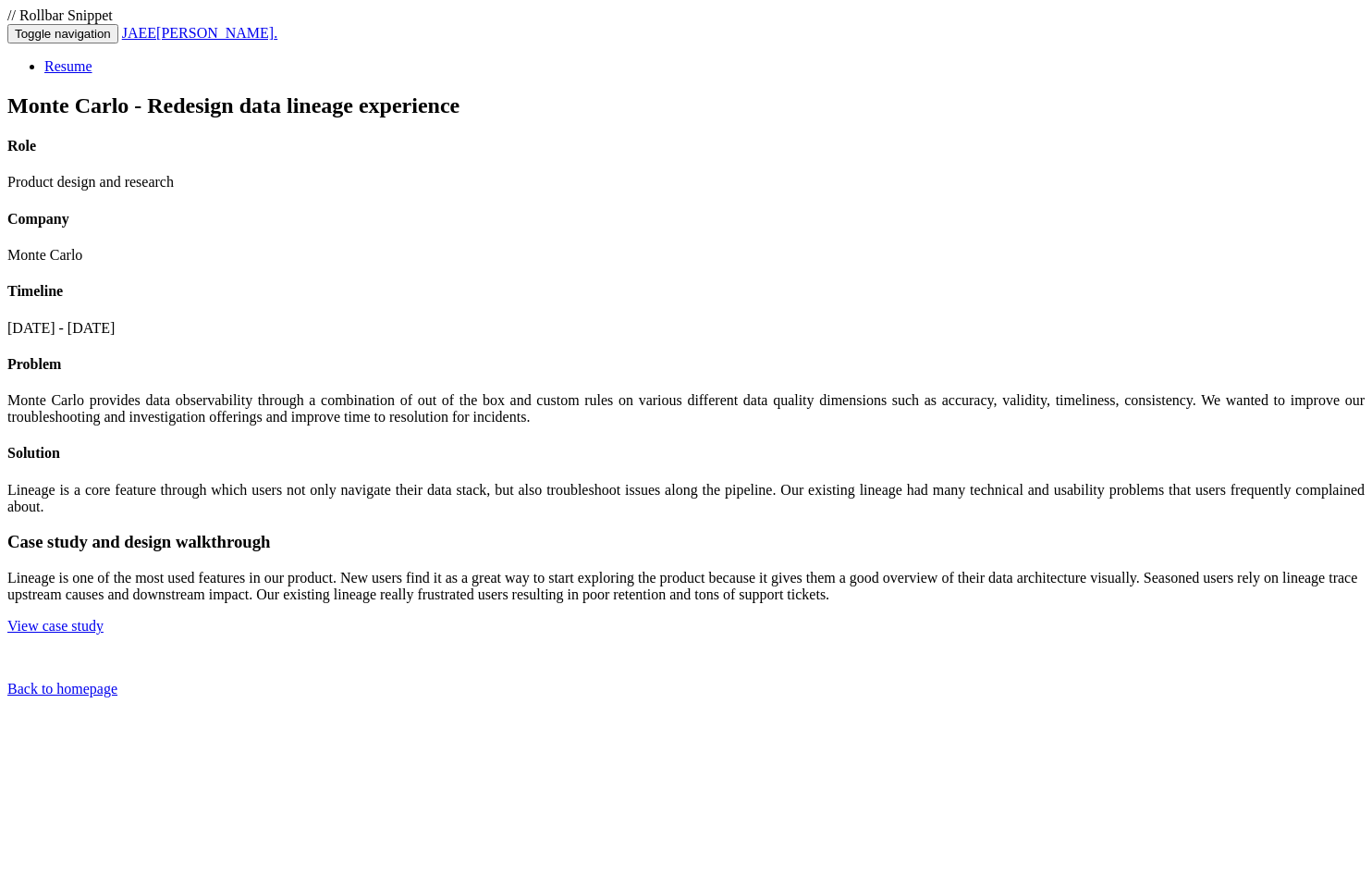
click at [215, 41] on link "[PERSON_NAME] ." at bounding box center [200, 33] width 155 height 16
